Goal: Task Accomplishment & Management: Complete application form

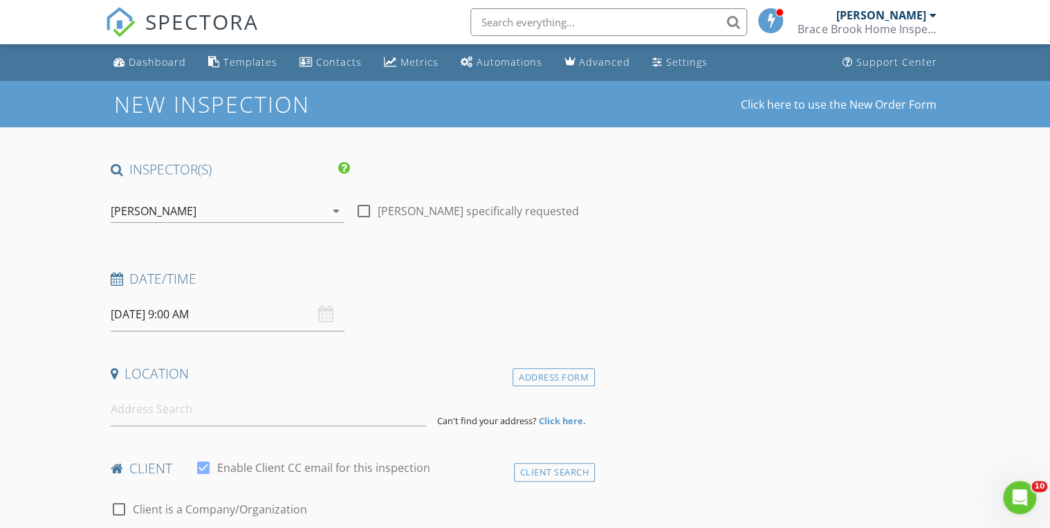
click at [363, 210] on div at bounding box center [364, 211] width 24 height 24
checkbox input "true"
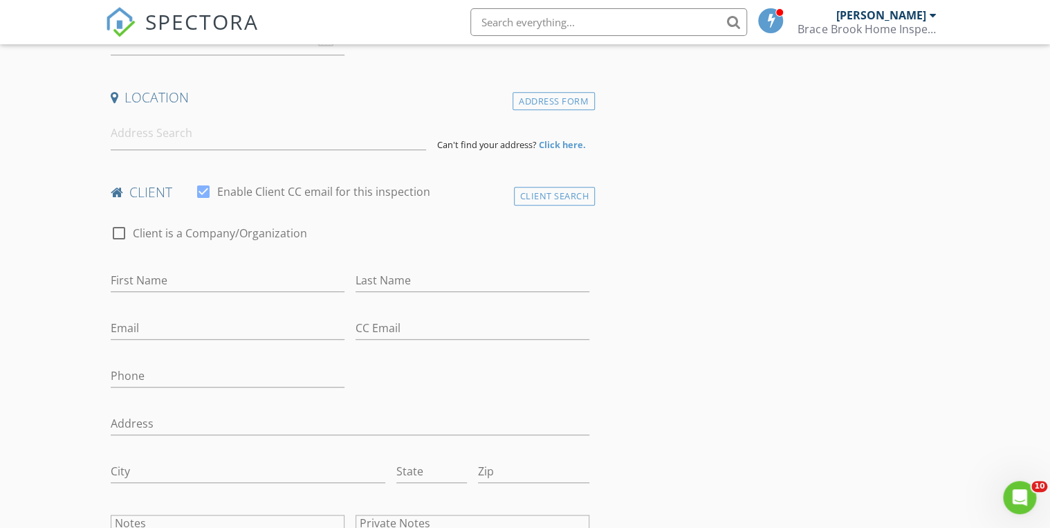
scroll to position [166, 0]
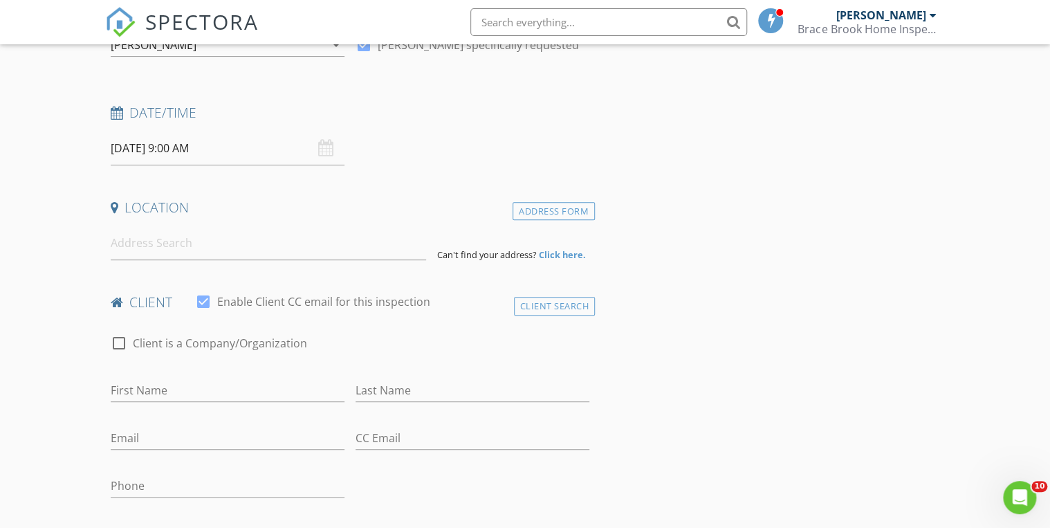
click at [247, 158] on input "09/02/2025 9:00 AM" at bounding box center [228, 148] width 234 height 34
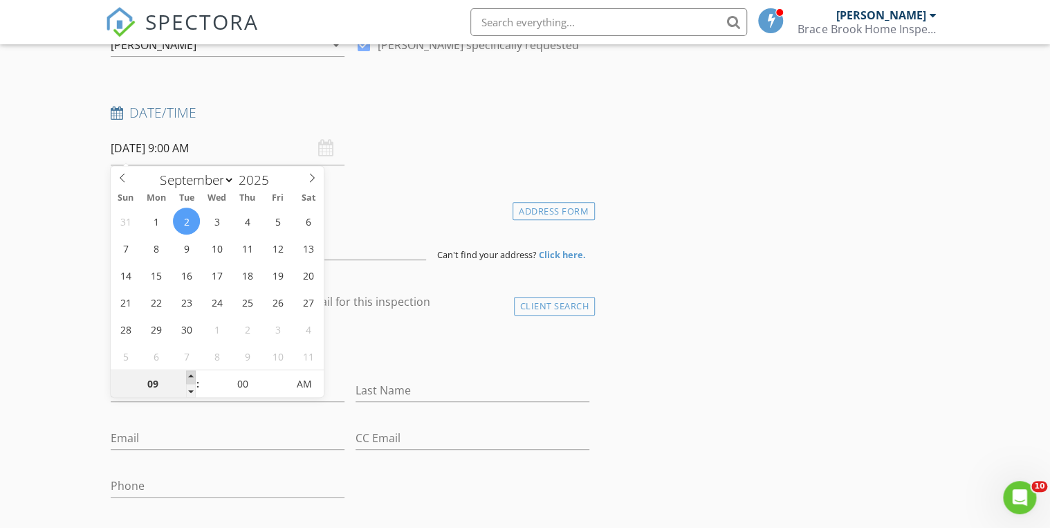
type input "09/02/2025 10:00 AM"
type input "10"
click at [191, 377] on span at bounding box center [191, 377] width 10 height 14
type input "09/02/2025 11:00 AM"
type input "11"
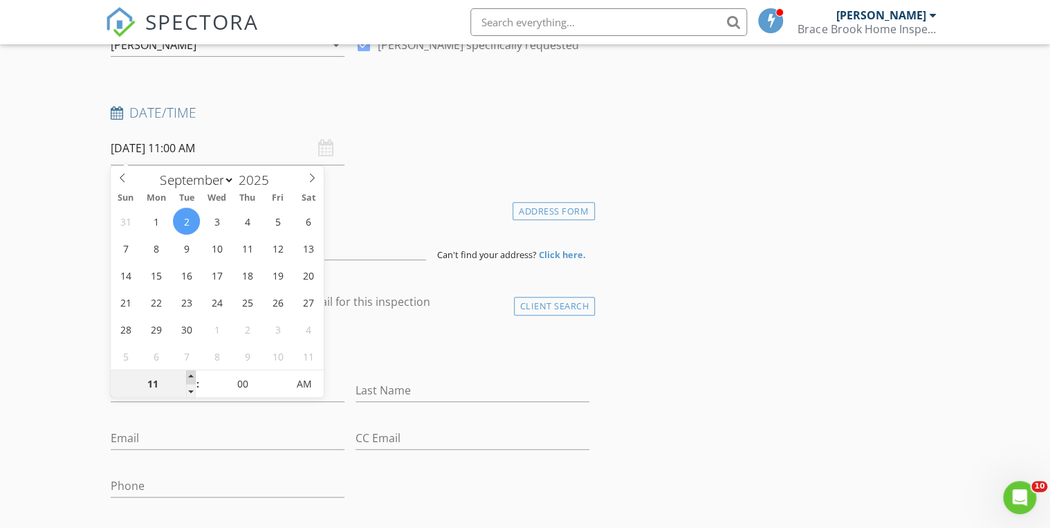
click at [191, 377] on span at bounding box center [191, 377] width 10 height 14
type input "09/02/2025 12:00 PM"
type input "12"
click at [191, 377] on span at bounding box center [191, 377] width 10 height 14
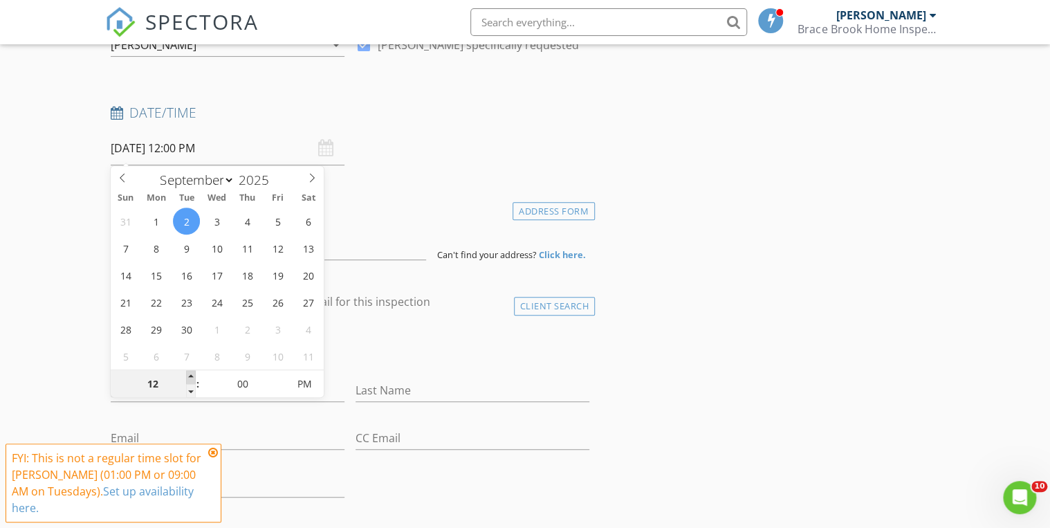
type input "09/02/2025 1:00 PM"
type input "01"
click at [191, 377] on span at bounding box center [191, 377] width 10 height 14
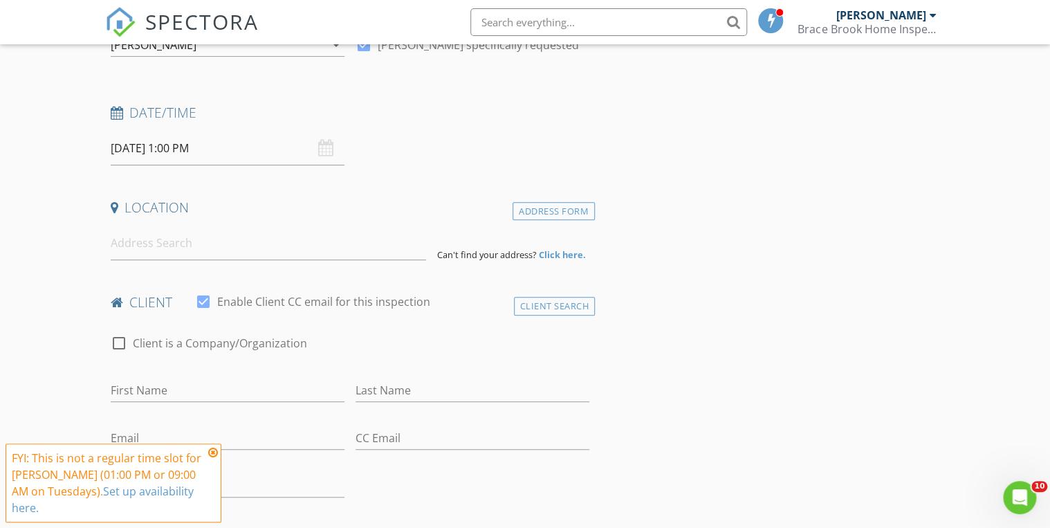
click at [216, 453] on icon at bounding box center [213, 452] width 10 height 11
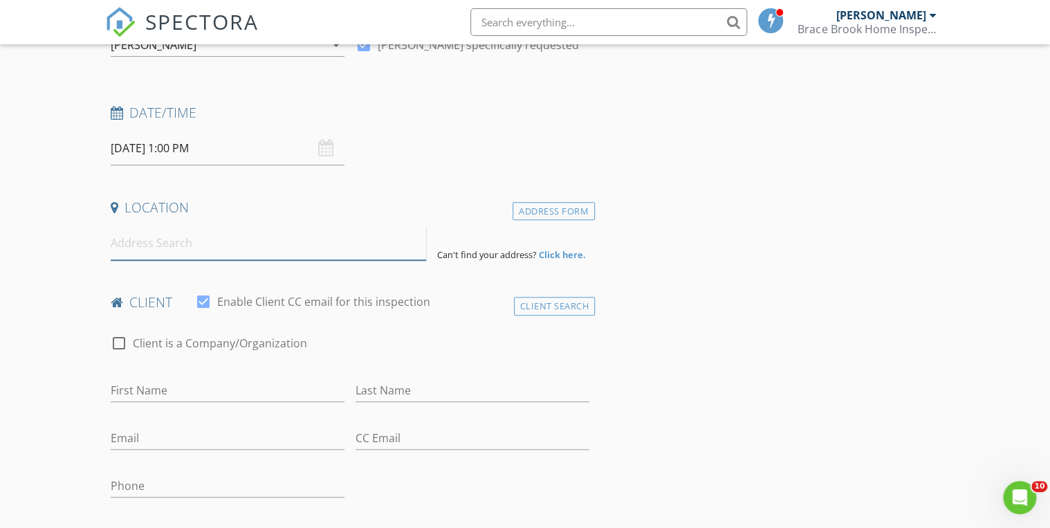
click at [143, 253] on input at bounding box center [268, 243] width 315 height 34
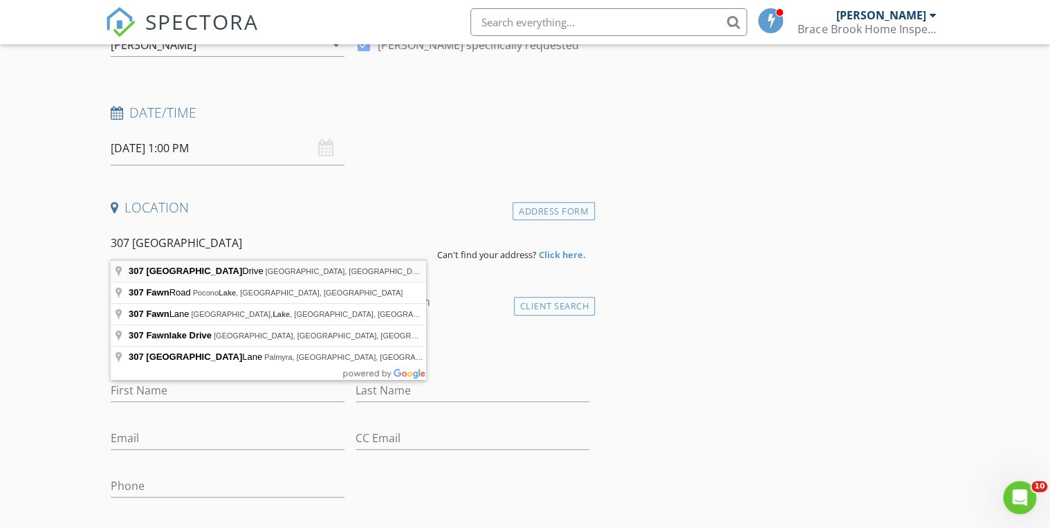
type input "307 Fawn Lake Drive, Hawley, PA, USA"
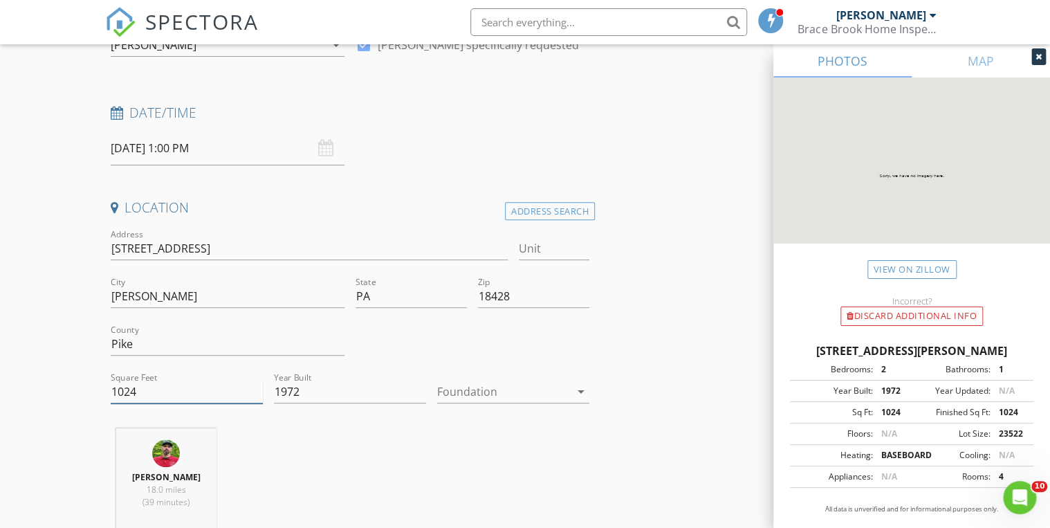
click at [181, 387] on input "1024" at bounding box center [187, 391] width 152 height 23
type input "1089"
click at [497, 391] on div at bounding box center [503, 391] width 133 height 22
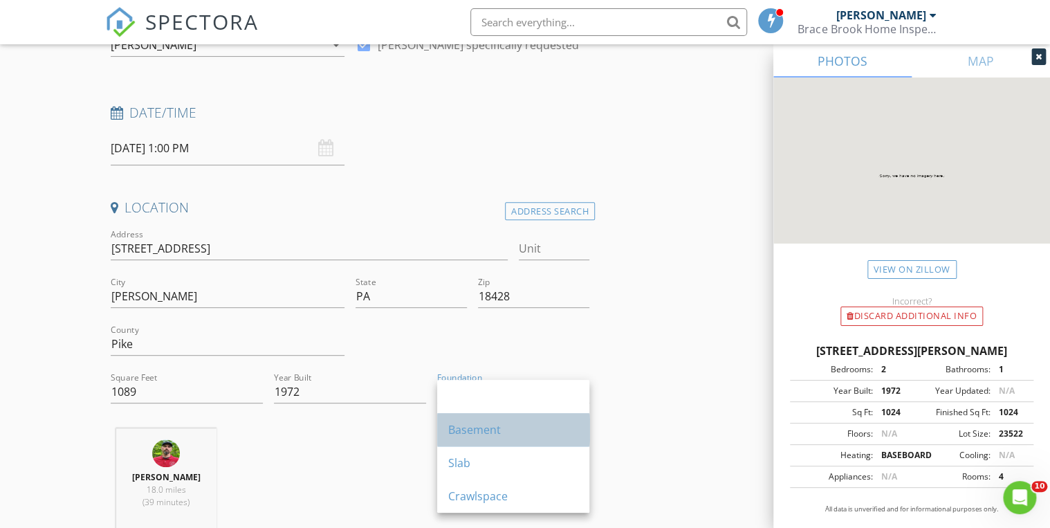
click at [501, 418] on div "Basement" at bounding box center [513, 429] width 130 height 33
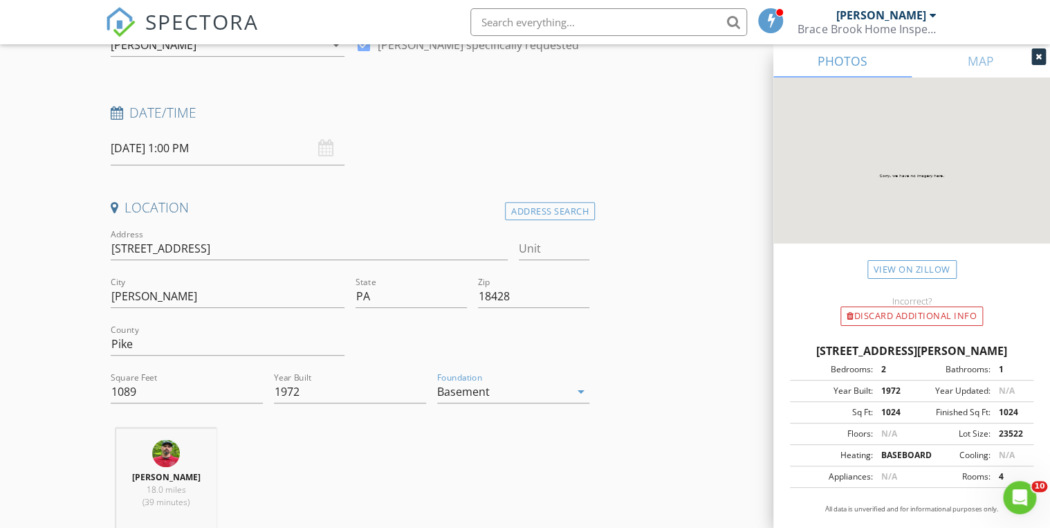
click at [506, 394] on div "Basement" at bounding box center [503, 391] width 133 height 22
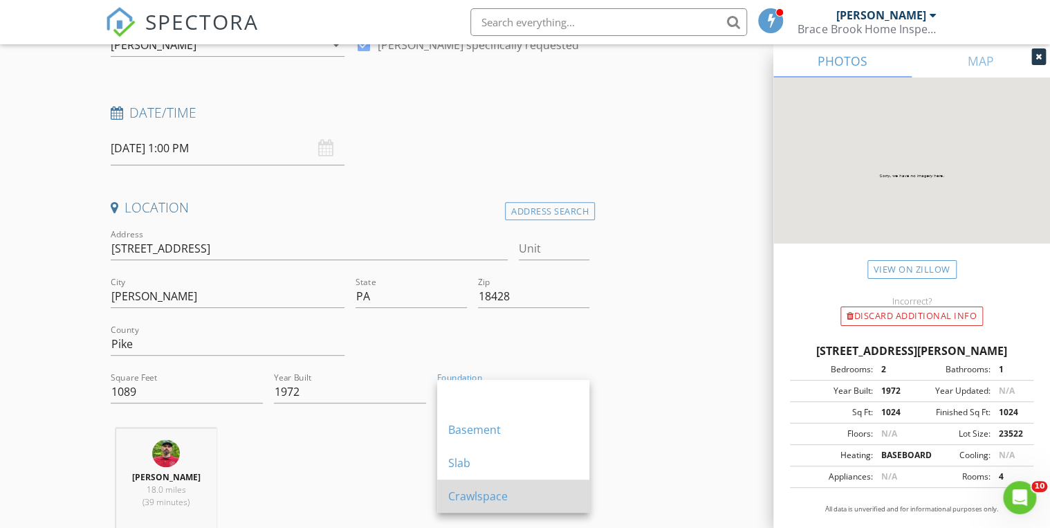
click at [519, 488] on div "Crawlspace" at bounding box center [513, 496] width 130 height 17
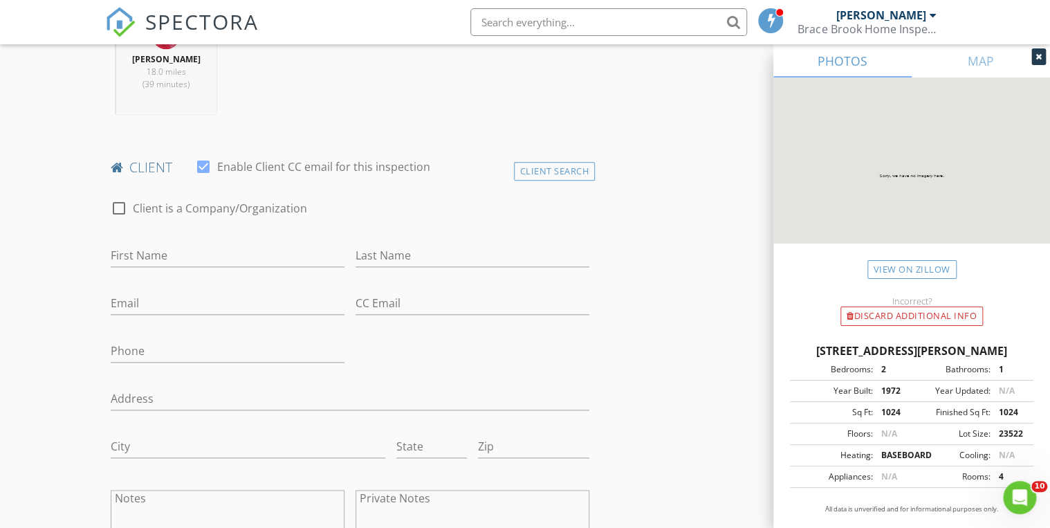
scroll to position [609, 0]
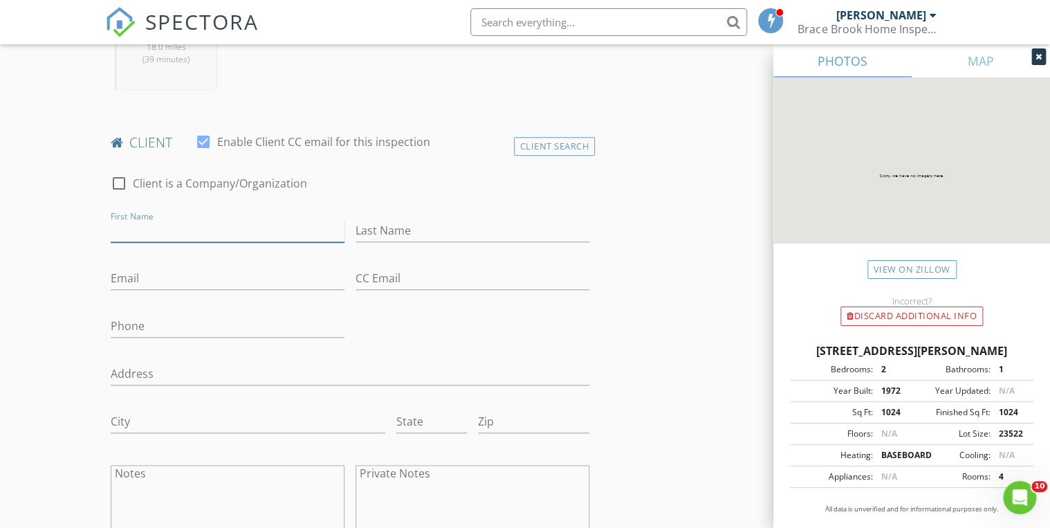
drag, startPoint x: 142, startPoint y: 228, endPoint x: 100, endPoint y: 221, distance: 42.1
click at [142, 228] on input "First Name" at bounding box center [228, 230] width 234 height 23
type input "EMANUEL"
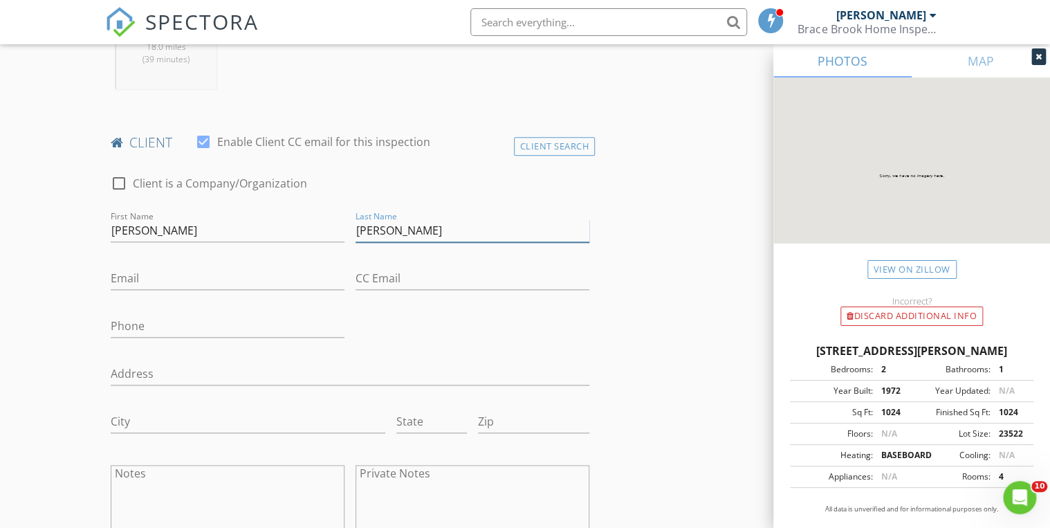
type input "KINGSLEY"
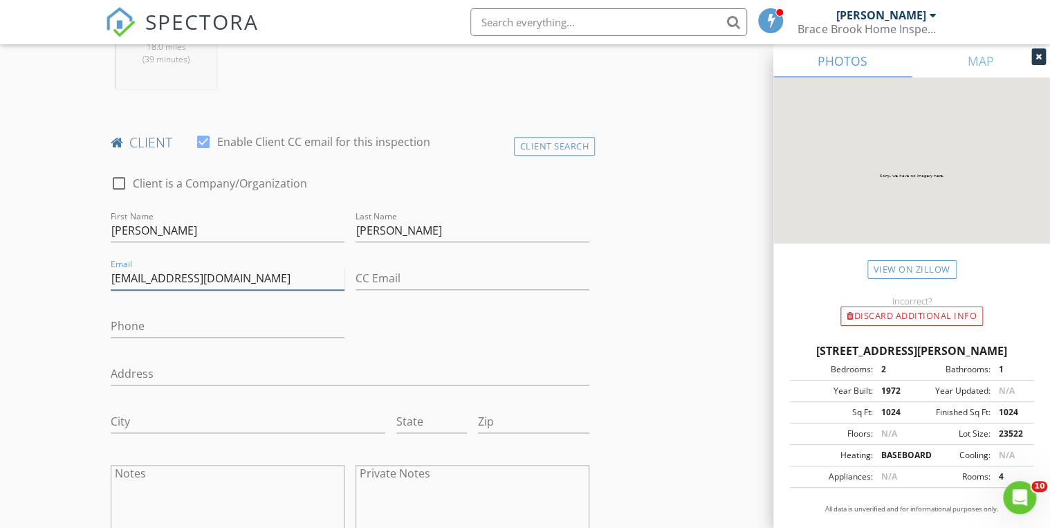
type input "emanuelkingsley@gmail.com"
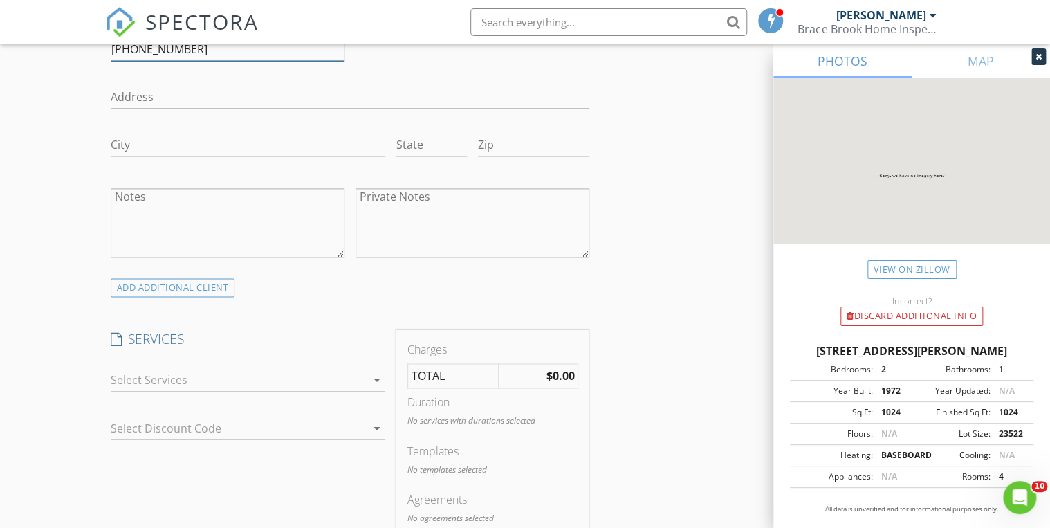
scroll to position [1162, 0]
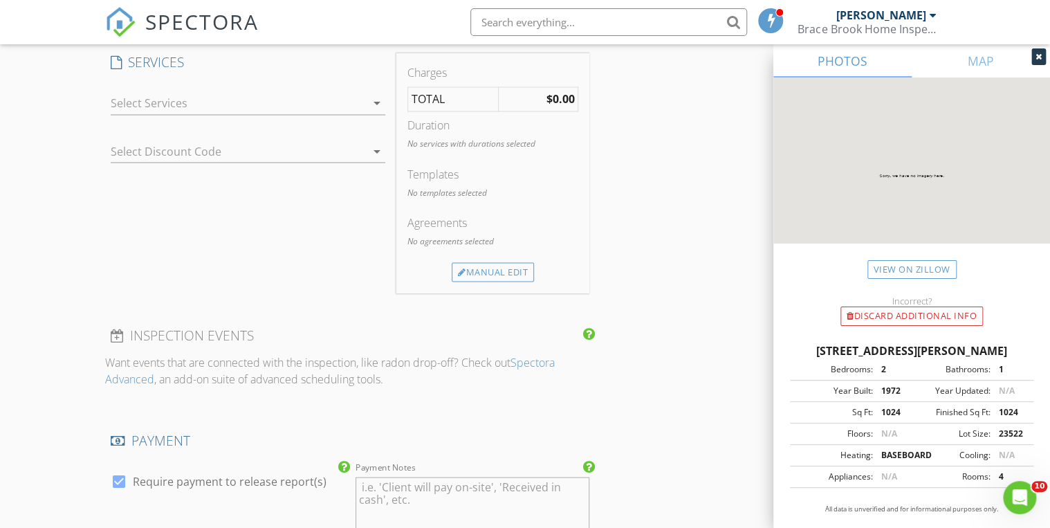
type input "212-548-3948"
click at [237, 105] on div at bounding box center [238, 103] width 255 height 22
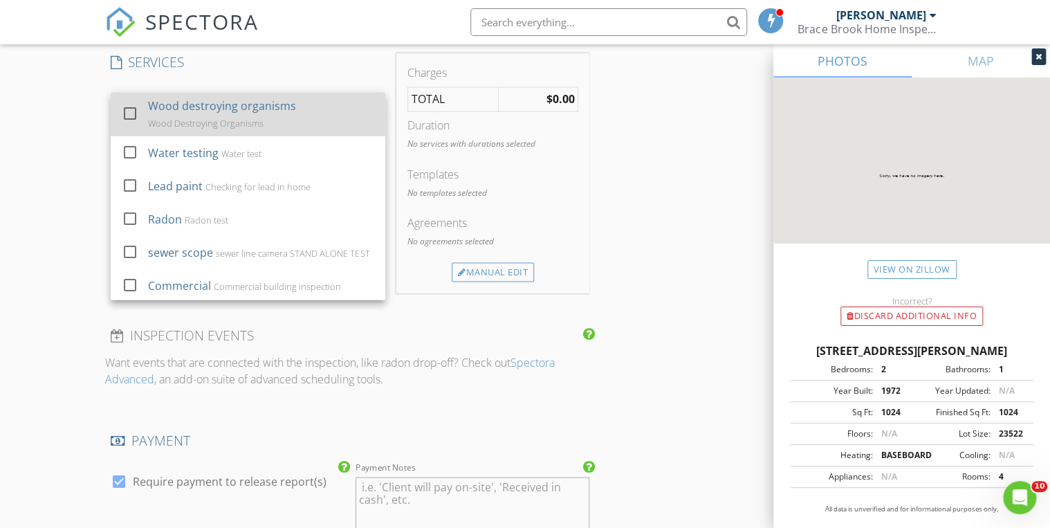
click at [233, 105] on div "Wood destroying organisms" at bounding box center [222, 106] width 148 height 17
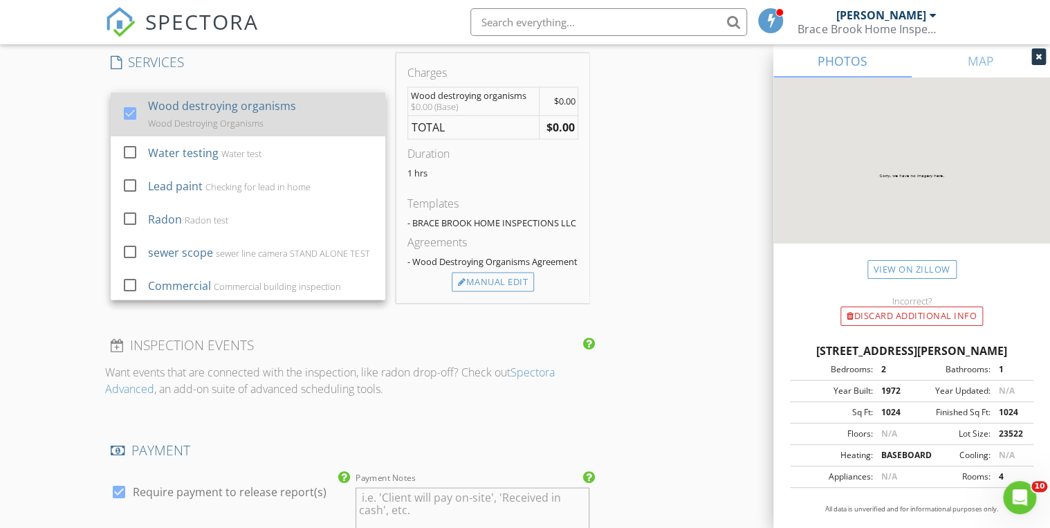
click at [228, 109] on div "Wood destroying organisms" at bounding box center [222, 106] width 148 height 17
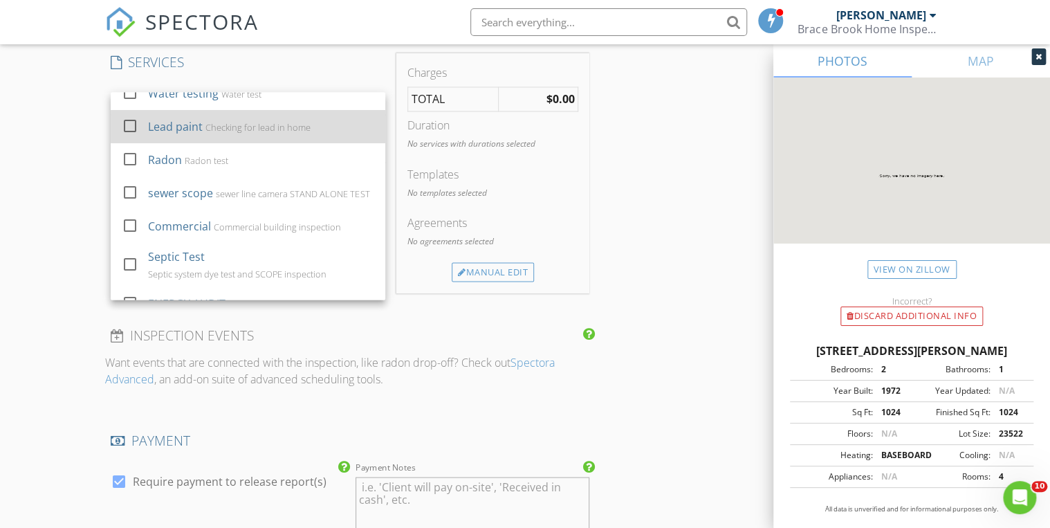
scroll to position [158, 0]
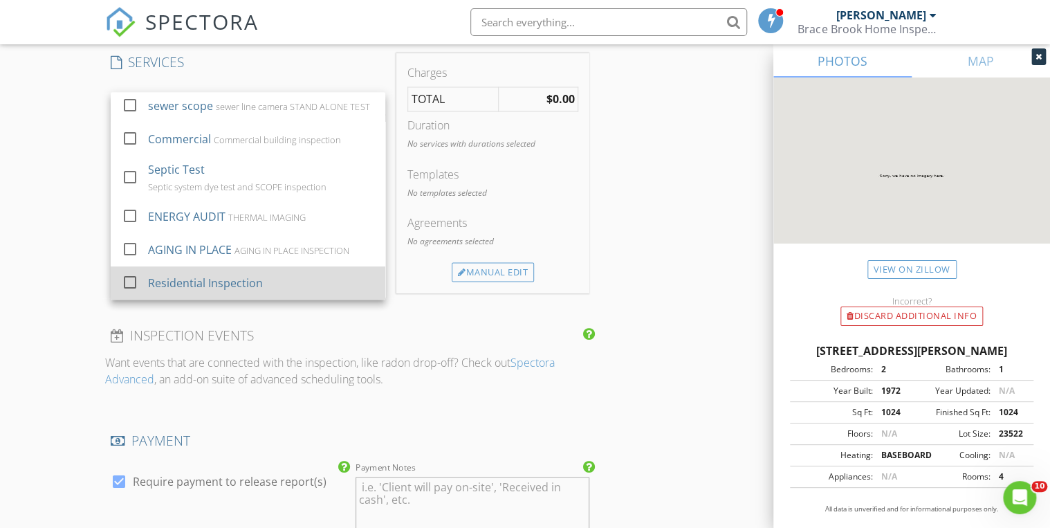
click at [186, 279] on div "Residential Inspection" at bounding box center [205, 283] width 115 height 17
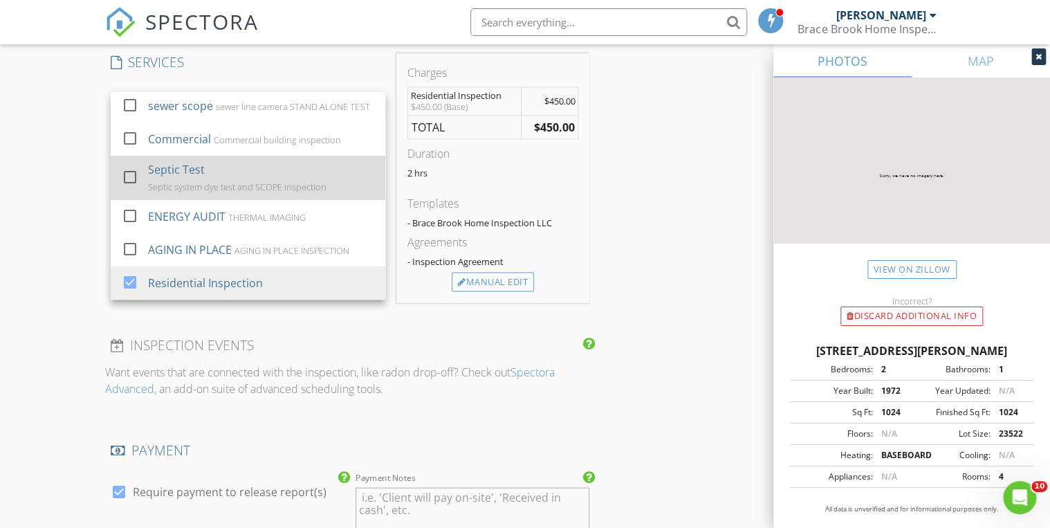
click at [128, 172] on div at bounding box center [130, 177] width 24 height 24
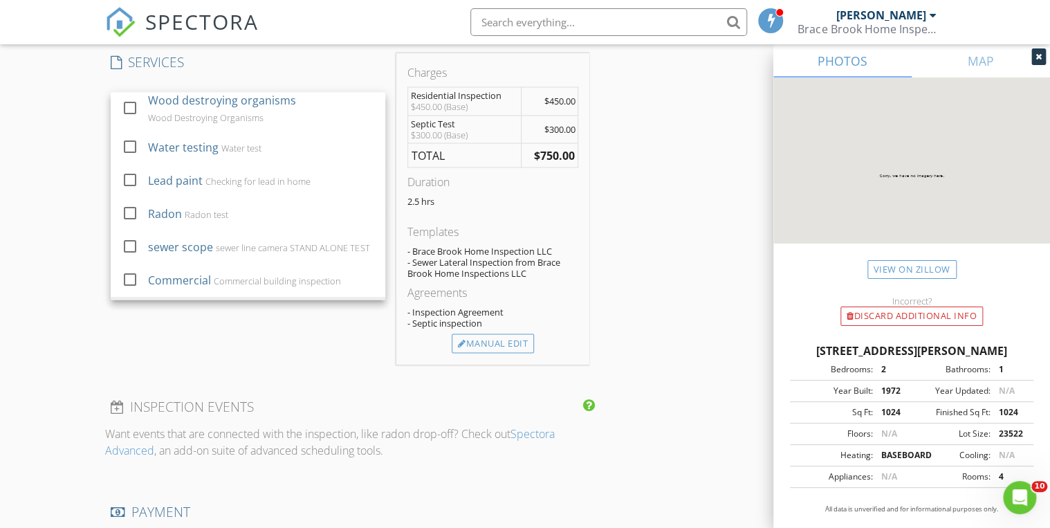
scroll to position [0, 0]
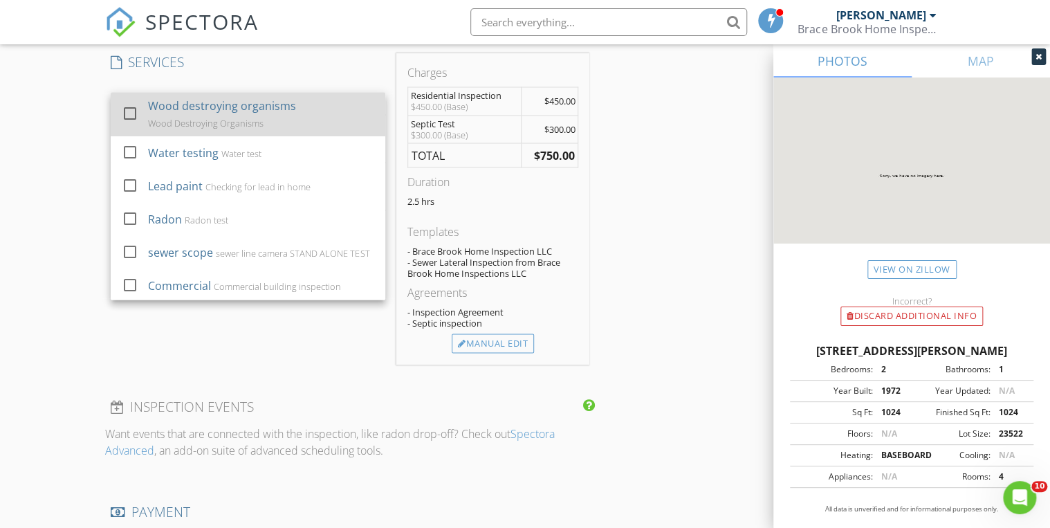
click at [127, 108] on div at bounding box center [130, 114] width 24 height 24
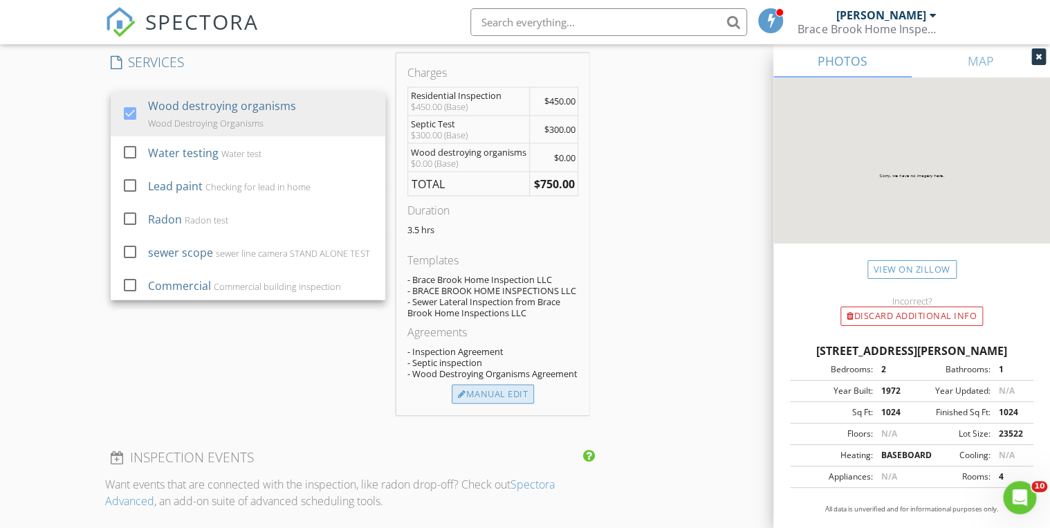
click at [480, 401] on div "Manual Edit" at bounding box center [493, 393] width 82 height 19
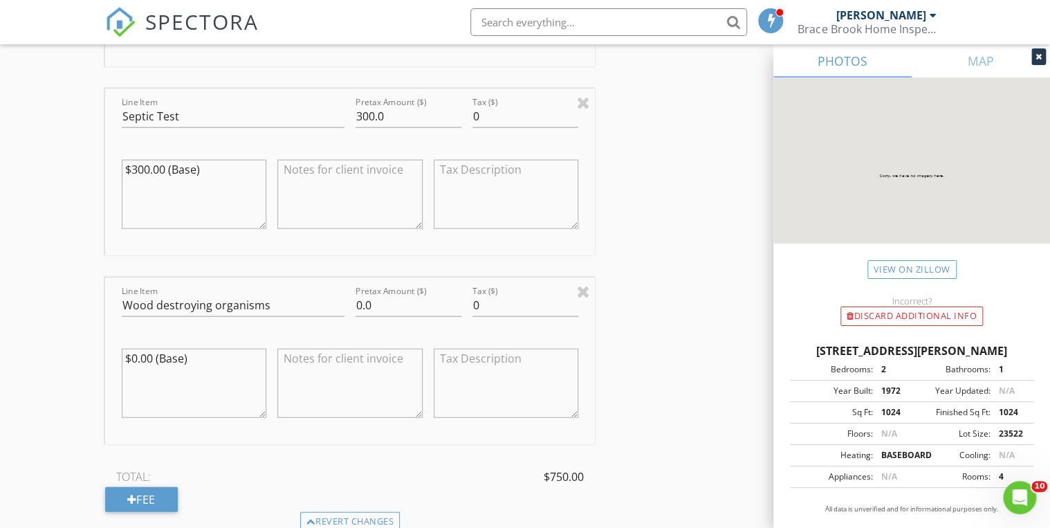
scroll to position [1549, 0]
click at [341, 378] on textarea at bounding box center [349, 380] width 145 height 69
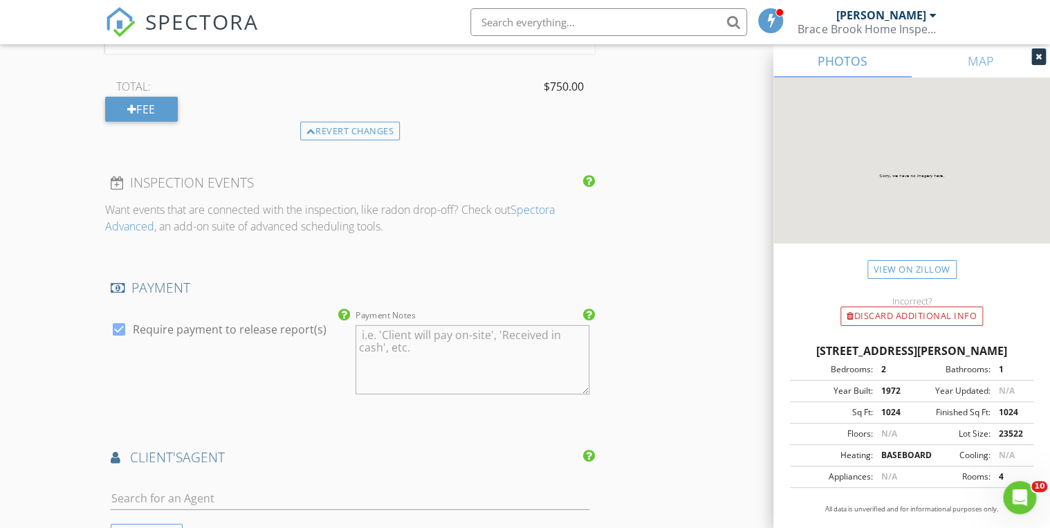
scroll to position [2103, 0]
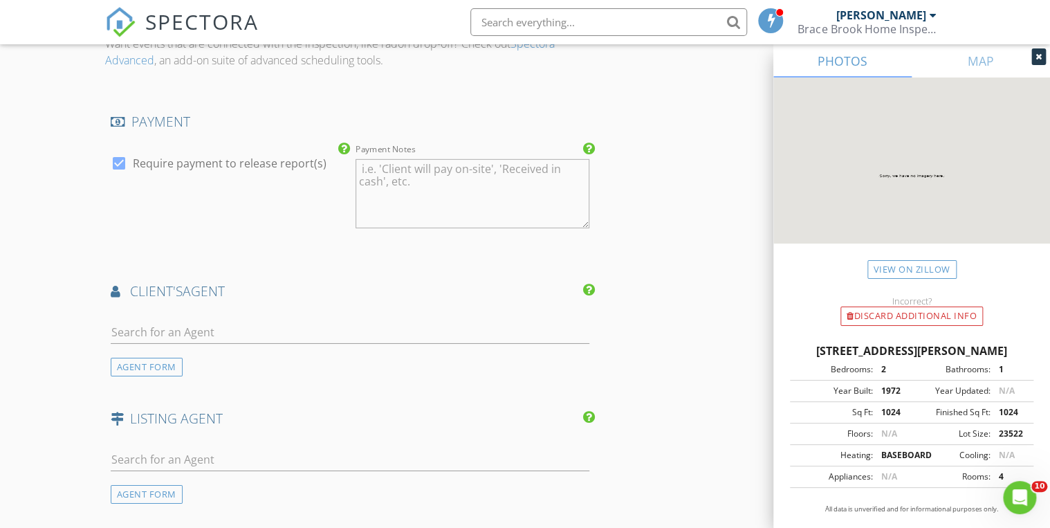
type textarea "DISCOUNT- $100"
click at [278, 316] on div at bounding box center [350, 335] width 479 height 45
click at [280, 324] on input "text" at bounding box center [350, 332] width 479 height 23
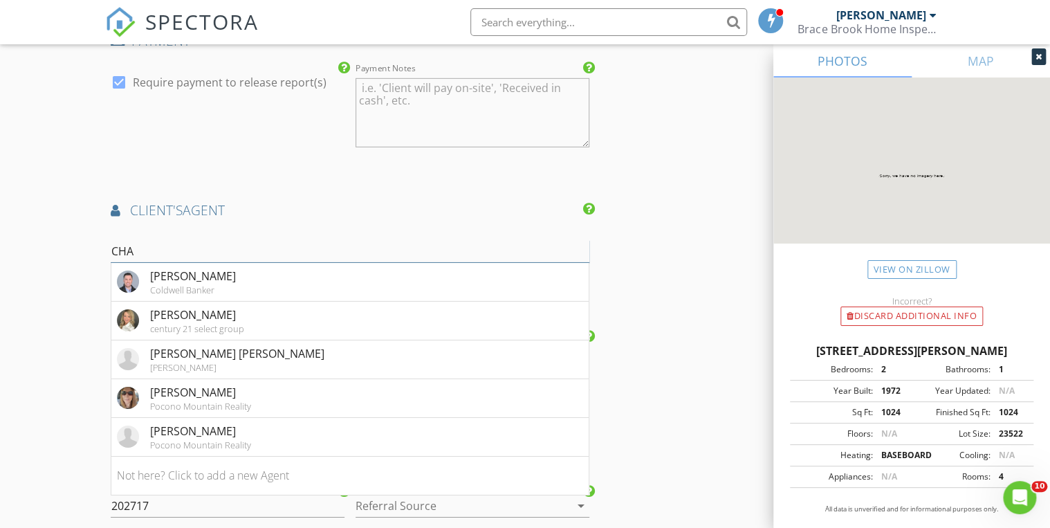
scroll to position [2213, 0]
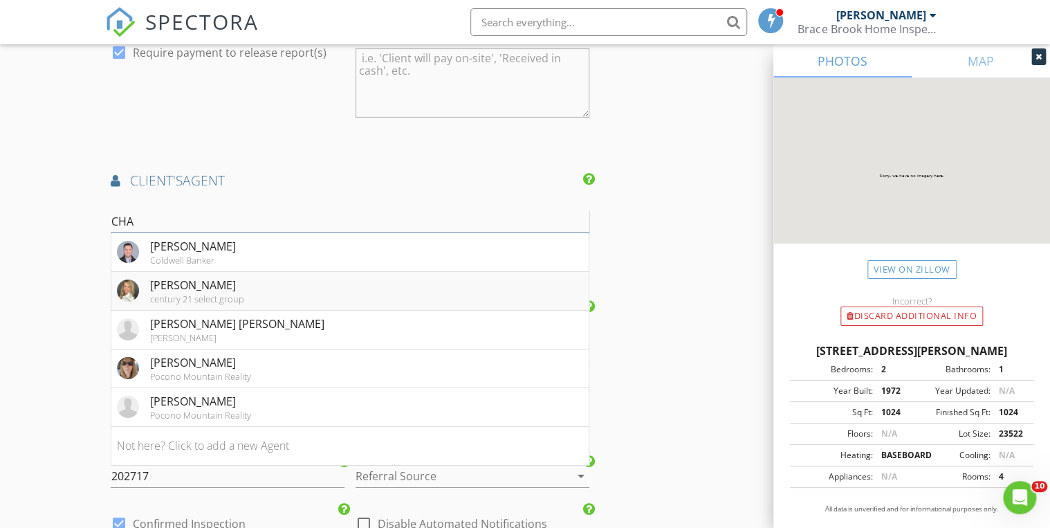
type input "CHA"
click at [205, 297] on div "century 21 select group" at bounding box center [197, 298] width 94 height 11
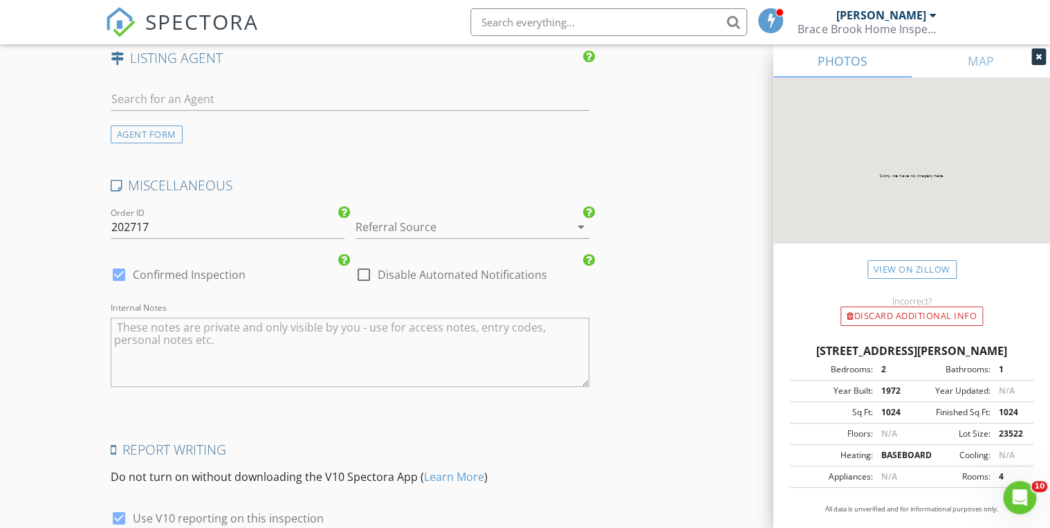
scroll to position [2878, 0]
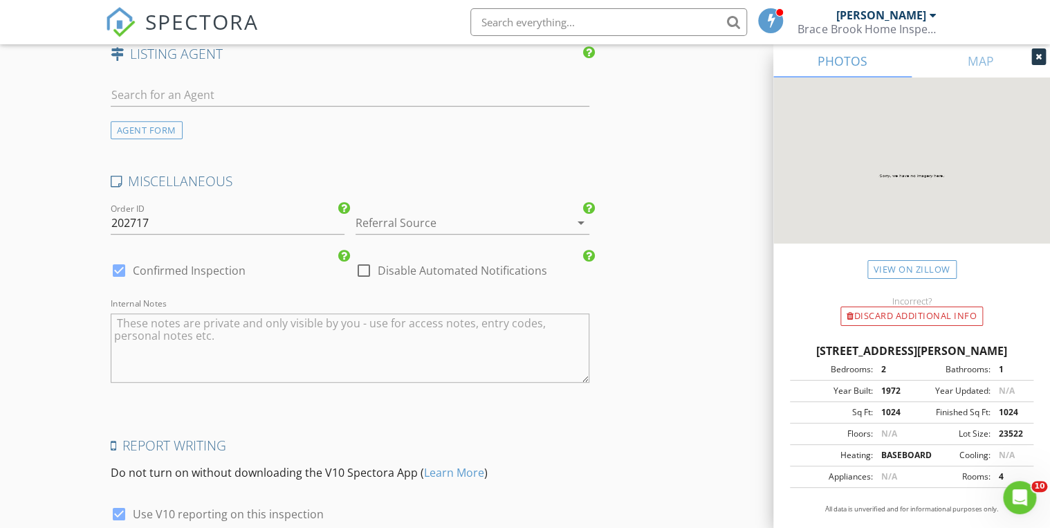
click at [401, 216] on div at bounding box center [453, 223] width 195 height 22
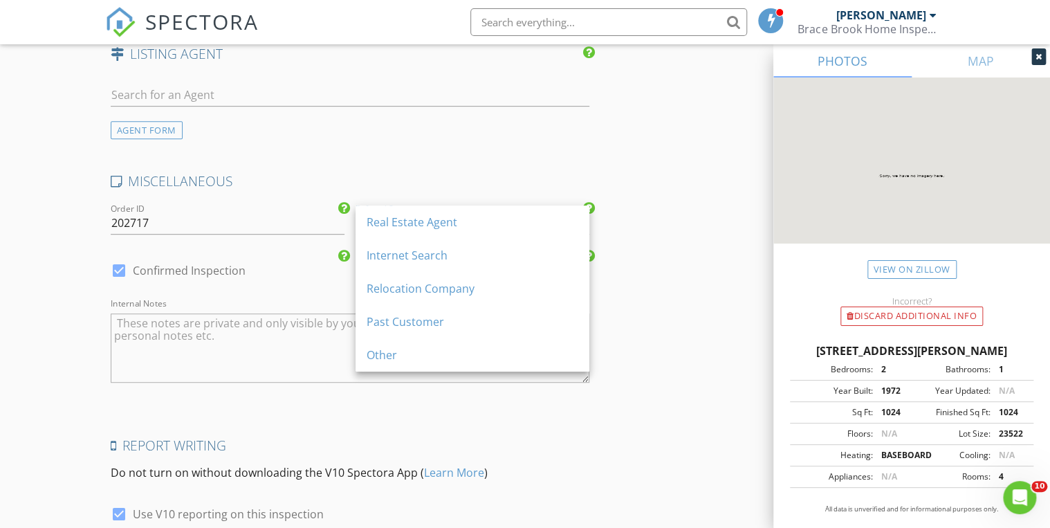
click at [405, 223] on div "Real Estate Agent" at bounding box center [473, 222] width 212 height 17
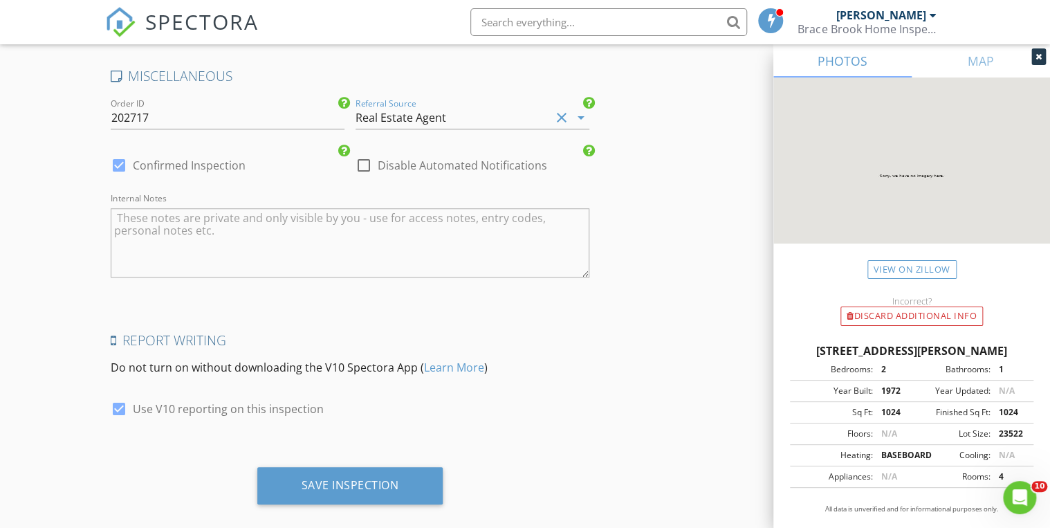
scroll to position [2996, 0]
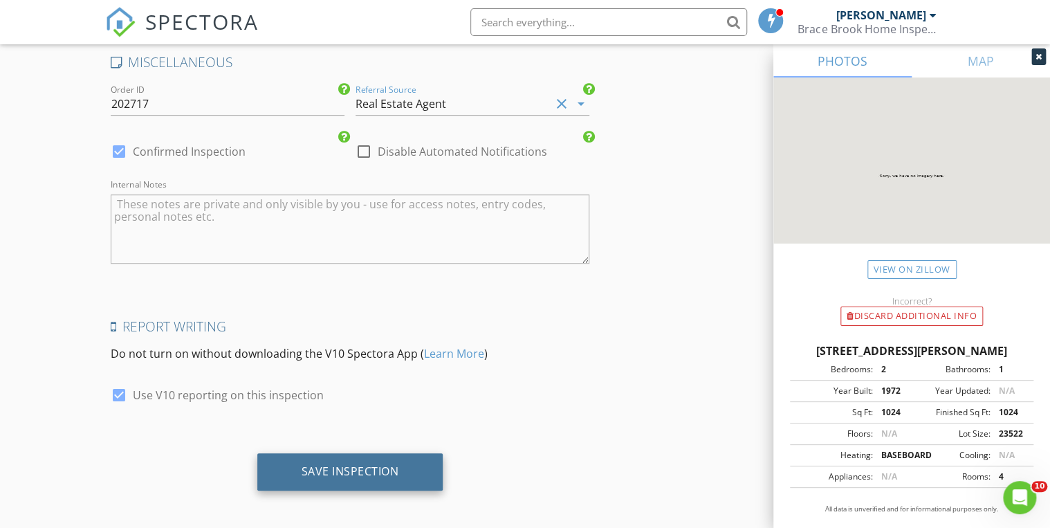
click at [372, 464] on div "Save Inspection" at bounding box center [351, 471] width 98 height 14
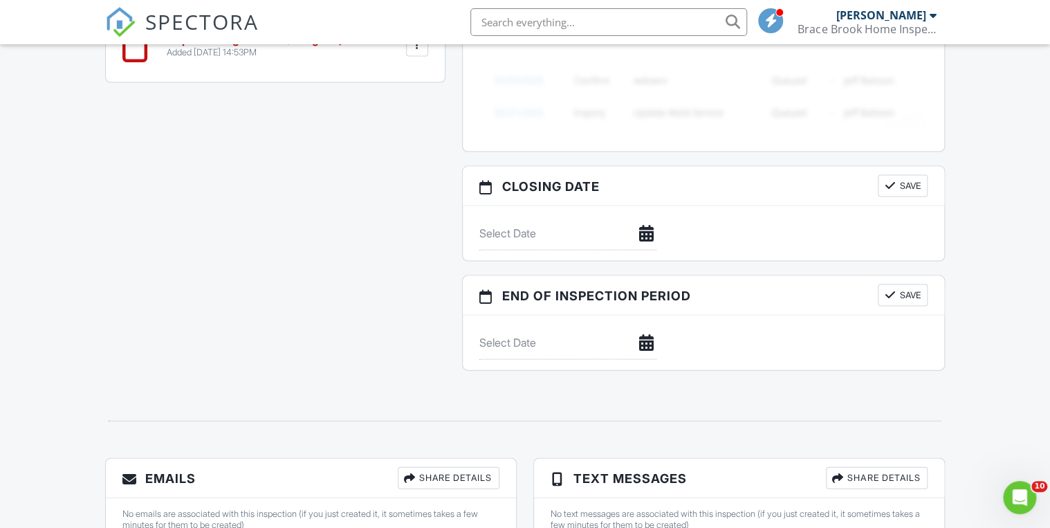
scroll to position [1352, 0]
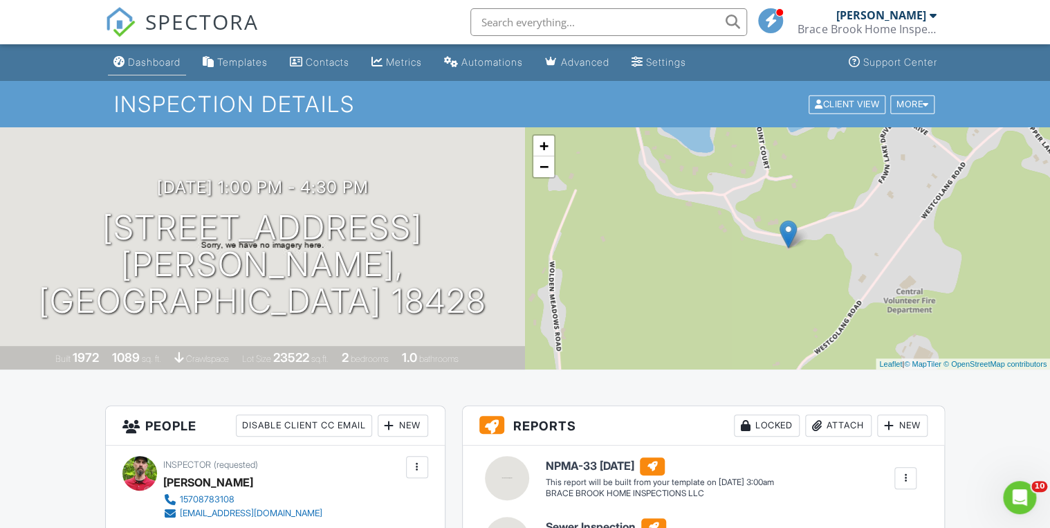
click at [158, 62] on div "Dashboard" at bounding box center [154, 62] width 53 height 12
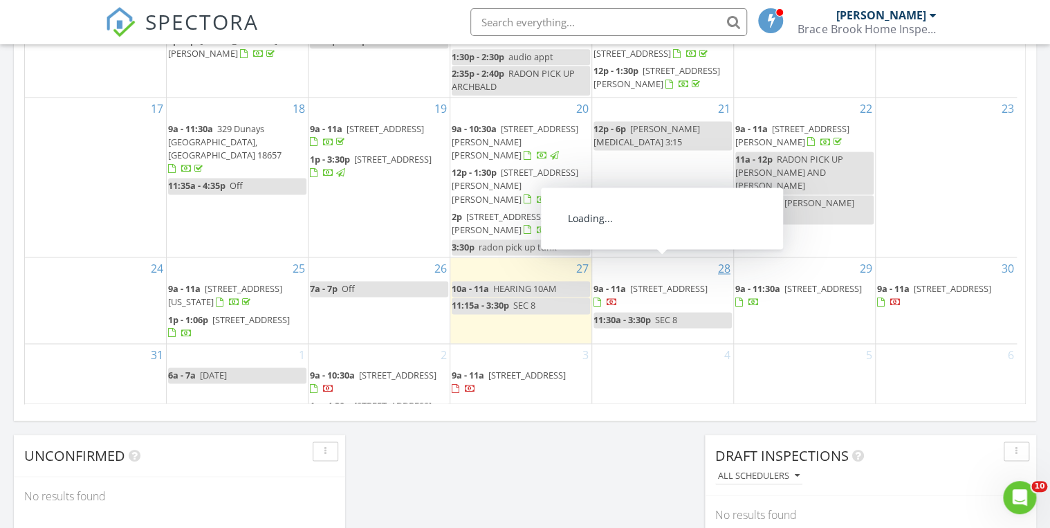
scroll to position [885, 0]
